Goal: Navigation & Orientation: Find specific page/section

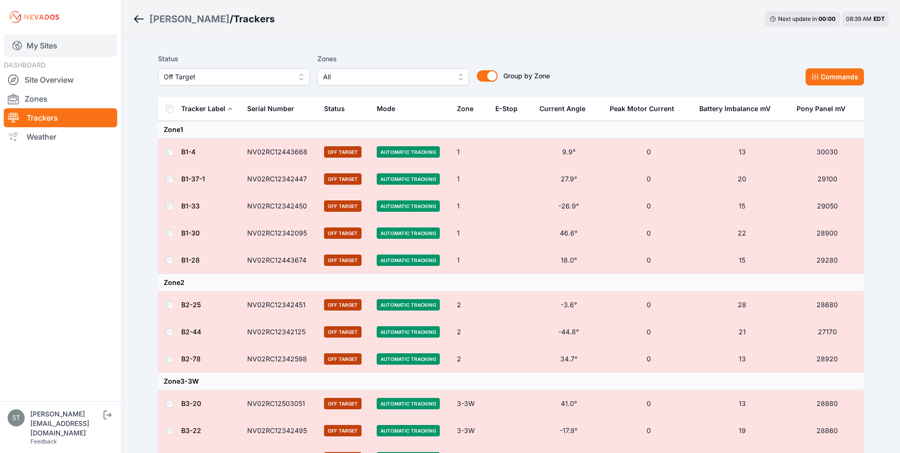
click at [40, 48] on link "My Sites" at bounding box center [60, 45] width 113 height 23
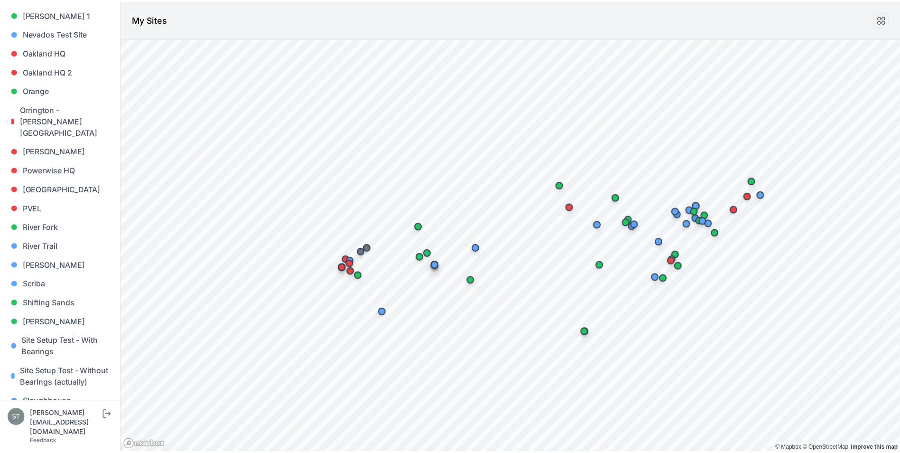
scroll to position [664, 0]
click at [41, 273] on link "Scriba" at bounding box center [61, 282] width 106 height 19
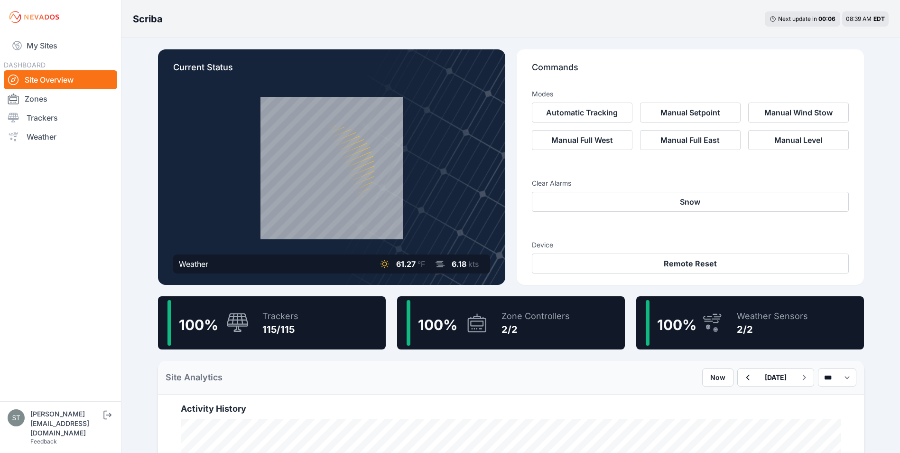
click at [282, 319] on div "Trackers" at bounding box center [280, 315] width 36 height 13
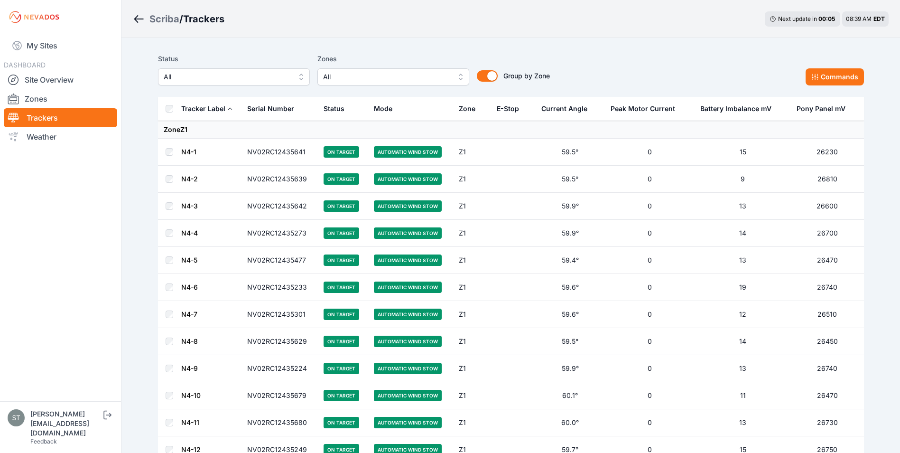
click at [185, 151] on link "N4-1" at bounding box center [188, 152] width 15 height 8
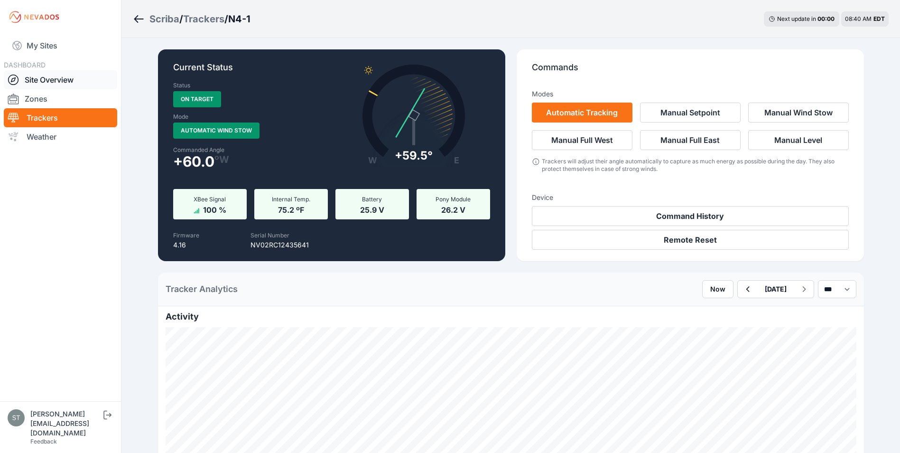
click at [36, 82] on link "Site Overview" at bounding box center [60, 79] width 113 height 19
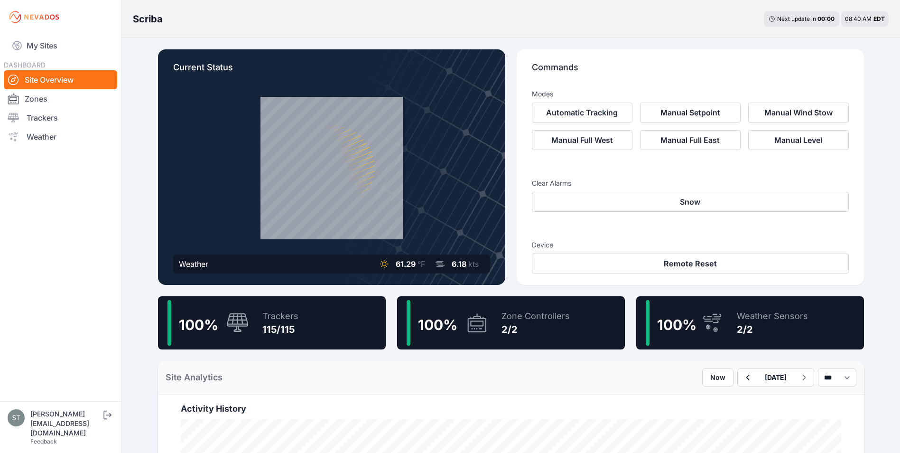
click at [756, 312] on div "Weather Sensors" at bounding box center [772, 315] width 71 height 13
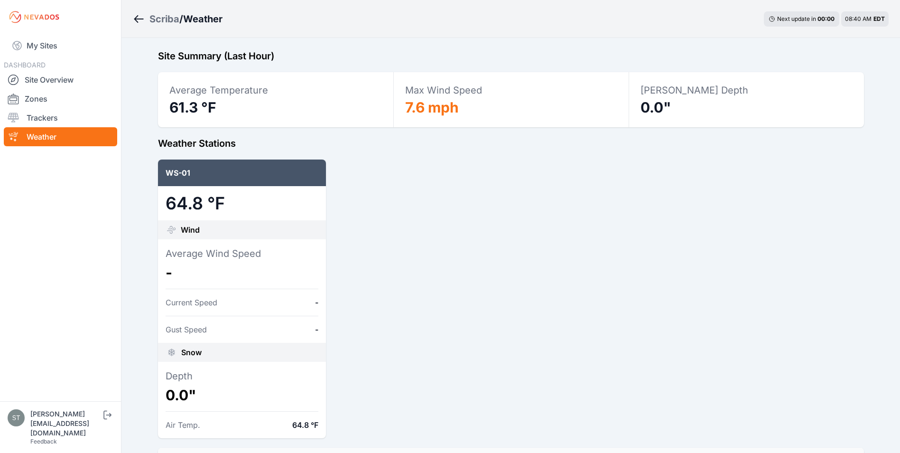
click at [137, 19] on icon "Breadcrumb" at bounding box center [139, 18] width 12 height 11
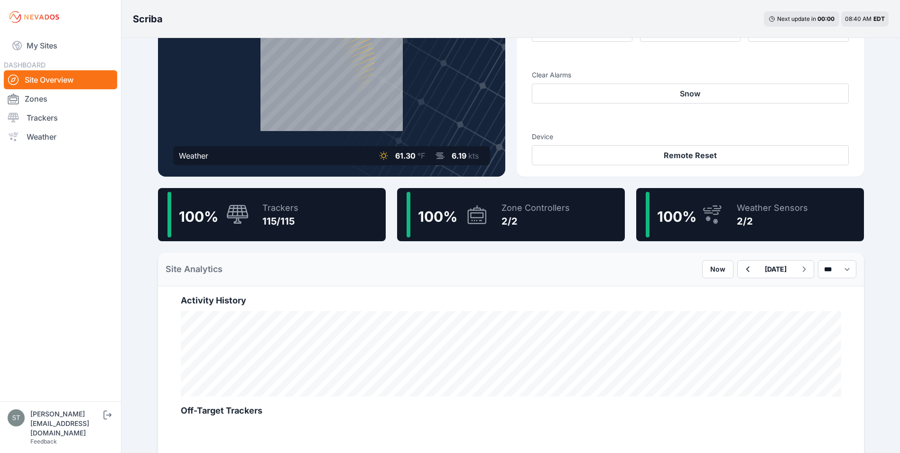
scroll to position [142, 0]
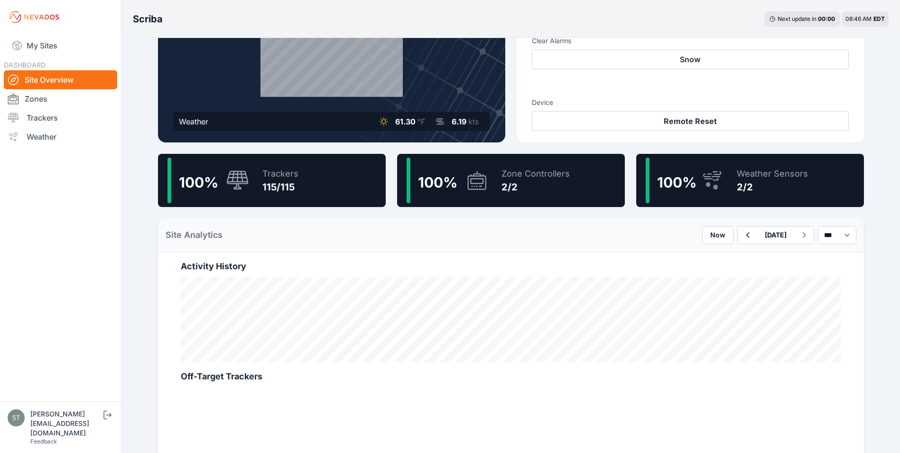
click at [504, 173] on div "Zone Controllers" at bounding box center [535, 173] width 68 height 13
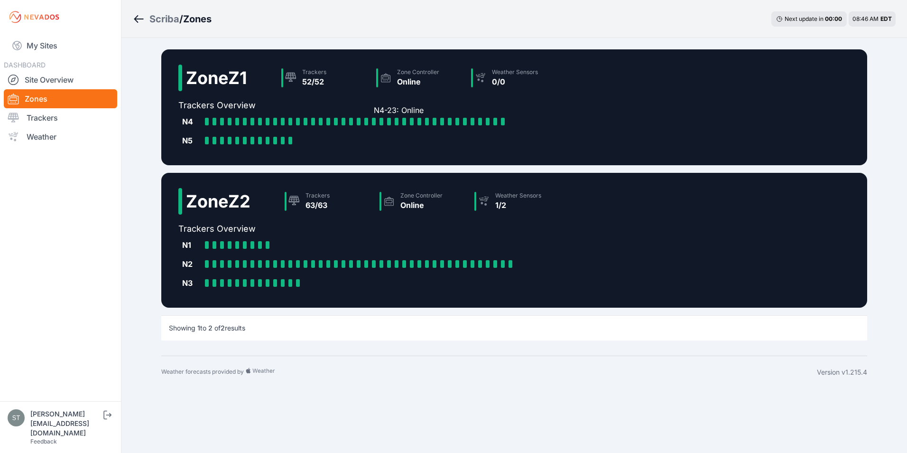
click at [373, 123] on div at bounding box center [374, 122] width 4 height 8
click at [442, 120] on div at bounding box center [442, 122] width 4 height 8
click at [44, 80] on link "Site Overview" at bounding box center [60, 79] width 113 height 19
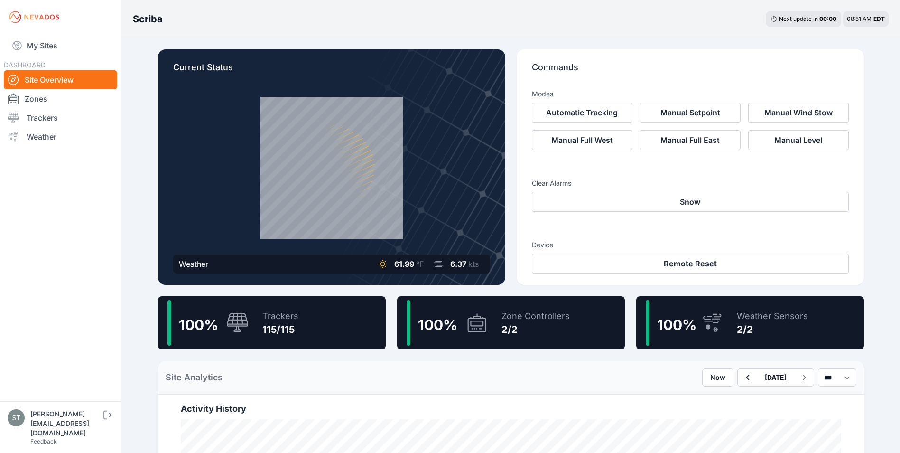
click at [516, 331] on div "2/2" at bounding box center [535, 329] width 68 height 13
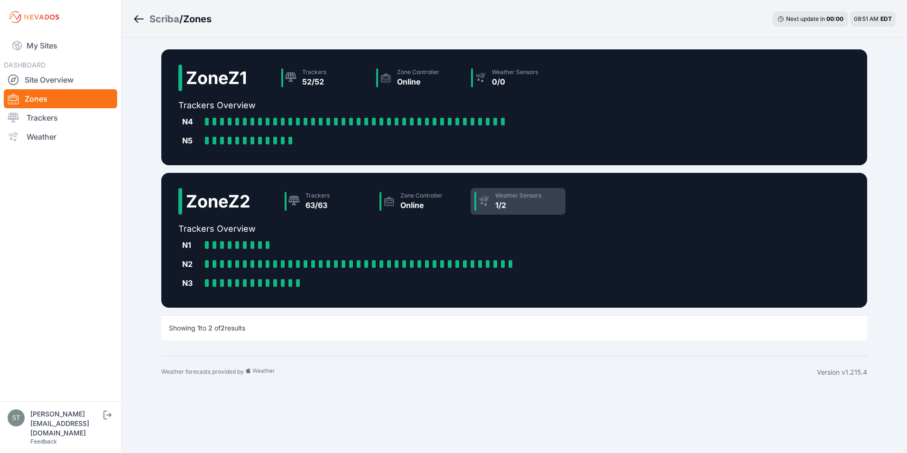
click at [546, 206] on div "Weather Sensors 1/2" at bounding box center [518, 201] width 95 height 27
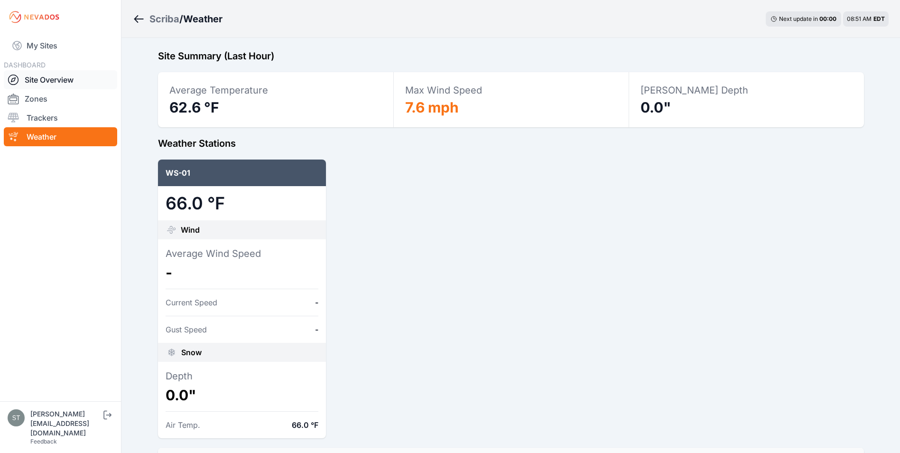
click at [38, 77] on link "Site Overview" at bounding box center [60, 79] width 113 height 19
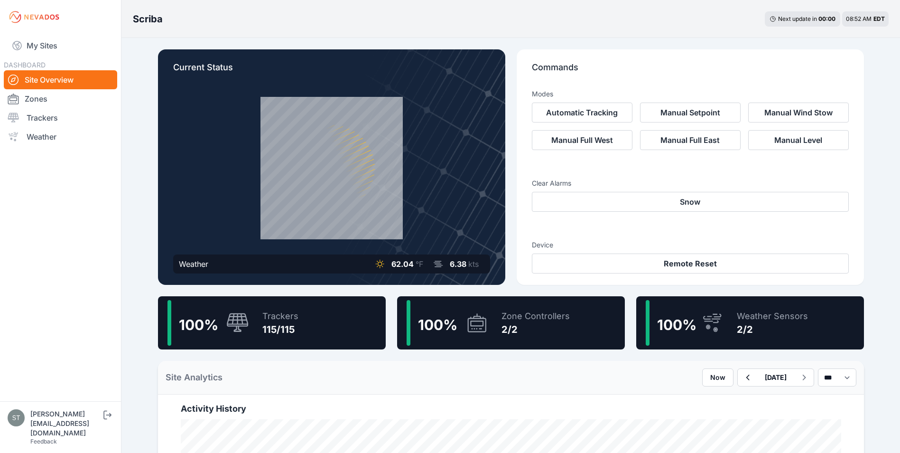
click at [494, 324] on div "Zone Controllers 2/2" at bounding box center [531, 323] width 78 height 46
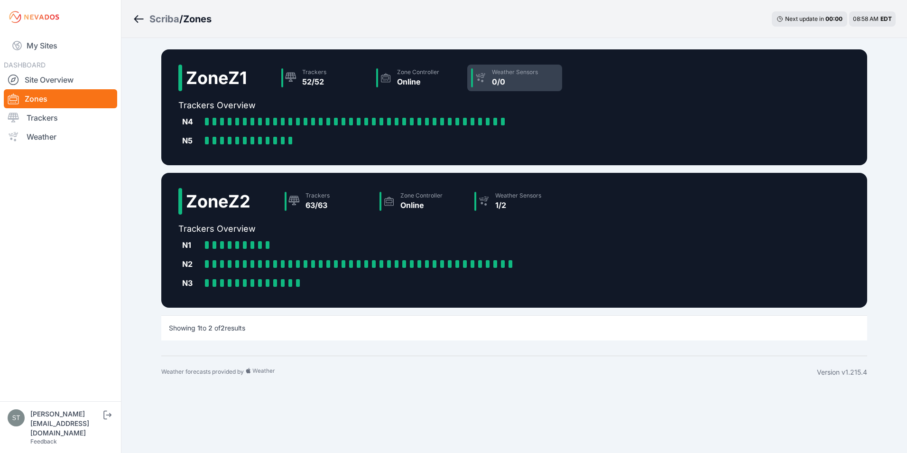
click at [506, 77] on div "0/0" at bounding box center [515, 81] width 46 height 11
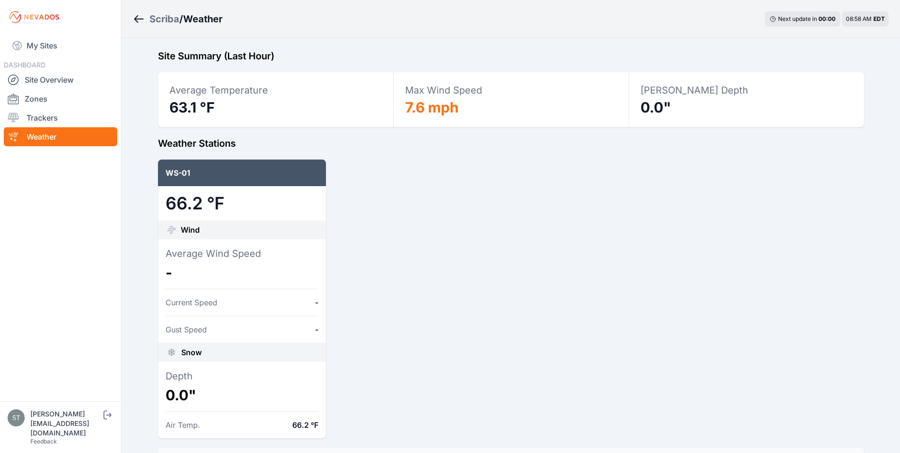
click at [137, 18] on icon "Breadcrumb" at bounding box center [139, 18] width 12 height 11
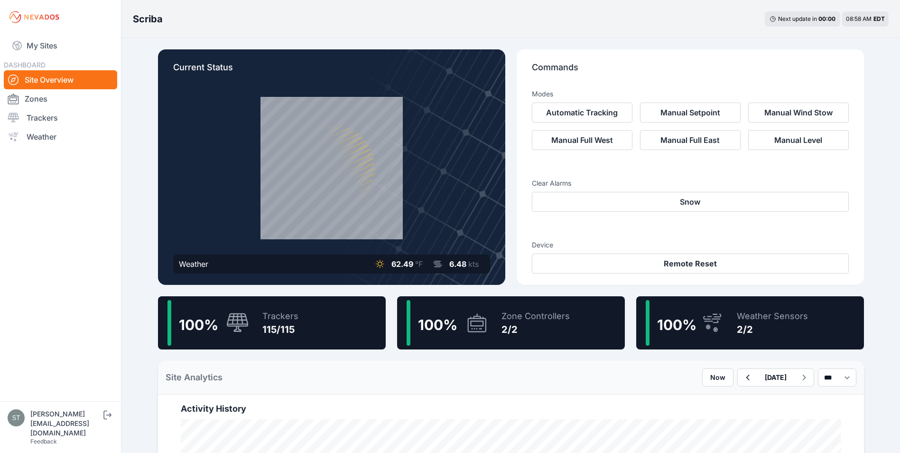
click at [517, 326] on div "2/2" at bounding box center [535, 329] width 68 height 13
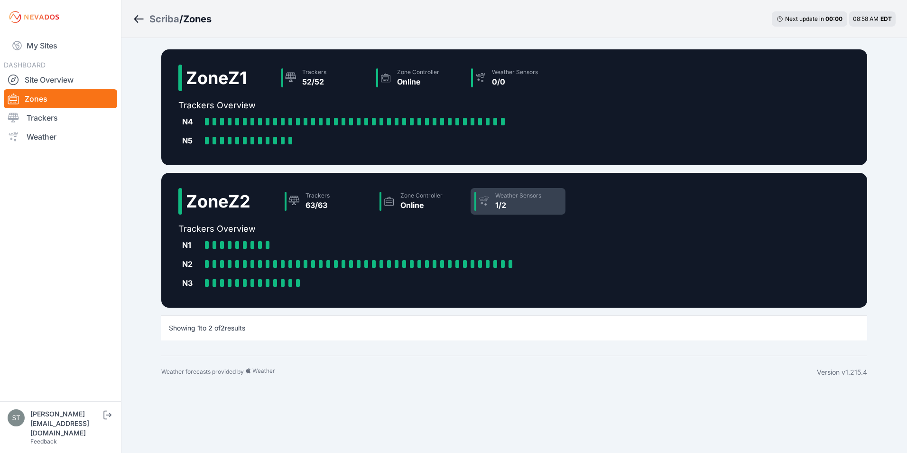
click at [513, 205] on div "1/2" at bounding box center [518, 204] width 46 height 11
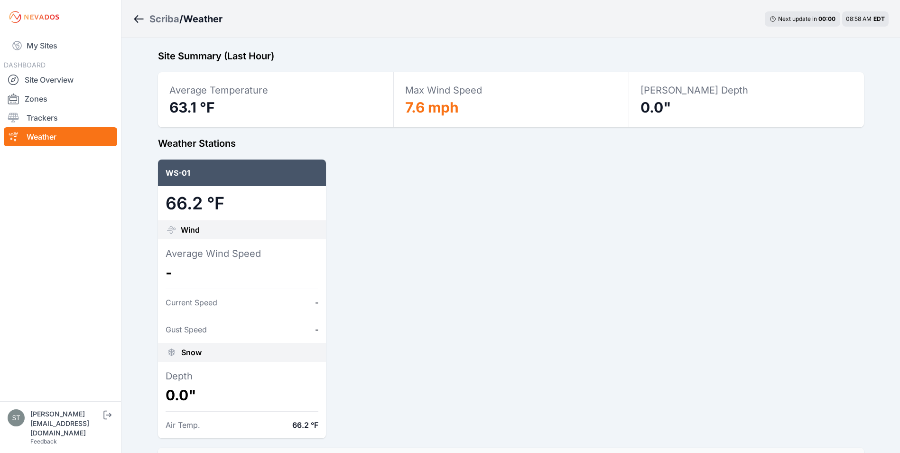
click at [137, 16] on icon "Breadcrumb" at bounding box center [136, 19] width 4 height 8
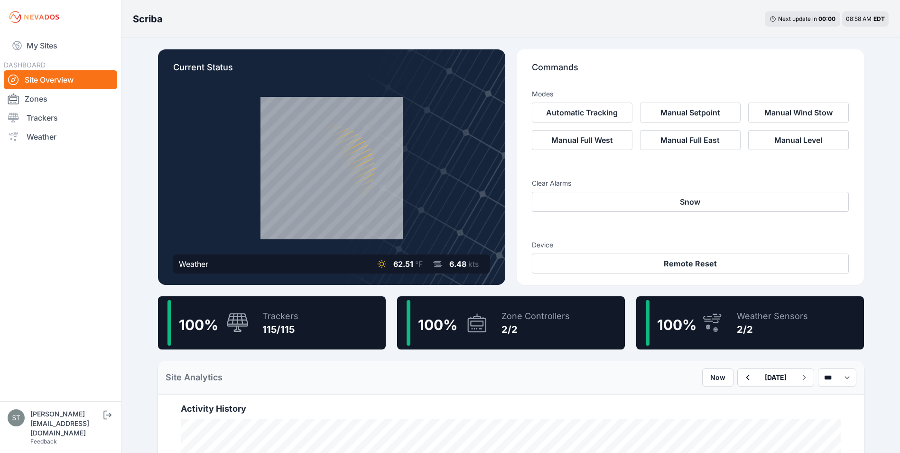
click at [731, 331] on div "Weather Sensors 2/2" at bounding box center [767, 323] width 81 height 46
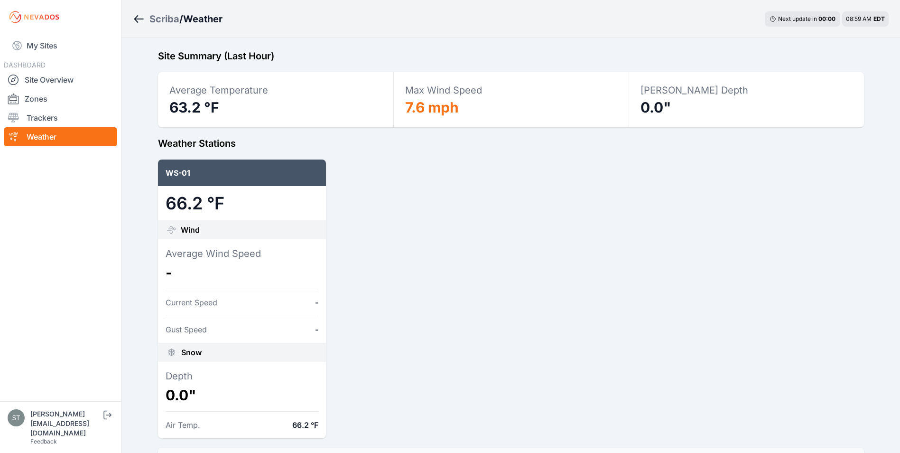
click at [133, 17] on icon "Breadcrumb" at bounding box center [139, 18] width 12 height 11
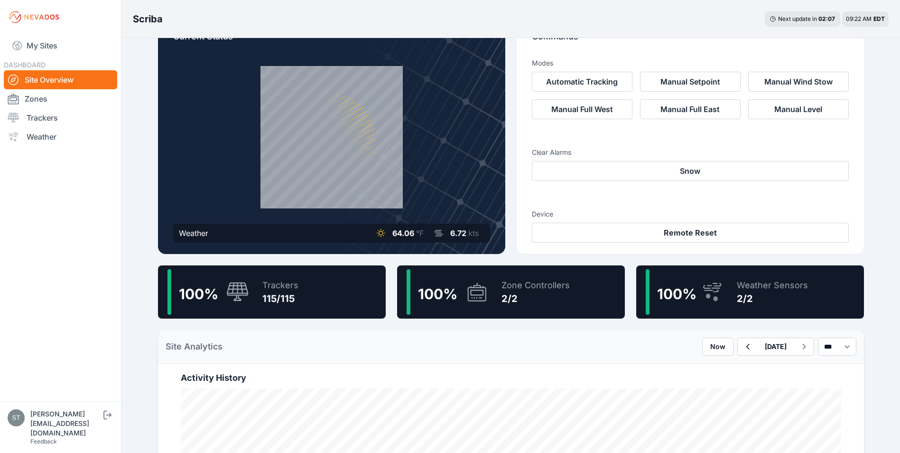
scroll to position [47, 0]
